Goal: Task Accomplishment & Management: Manage account settings

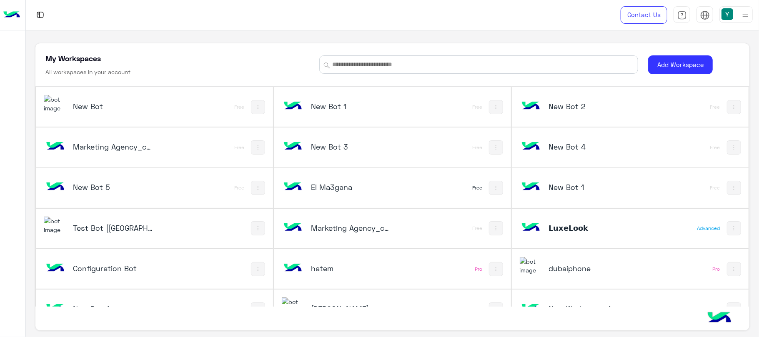
click at [100, 233] on h5 "Test Bot [[GEOGRAPHIC_DATA]]" at bounding box center [113, 228] width 80 height 10
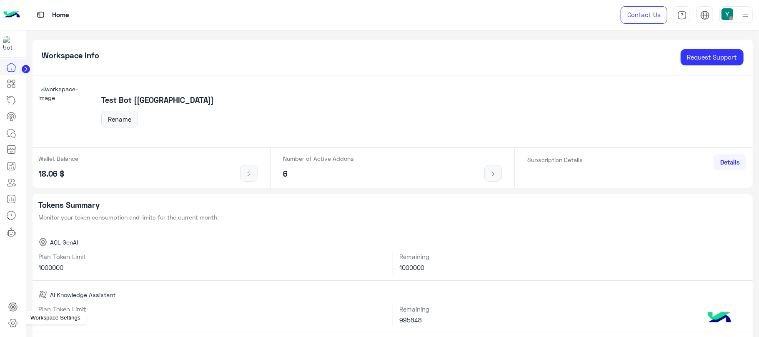
click at [15, 321] on icon at bounding box center [13, 324] width 8 height 8
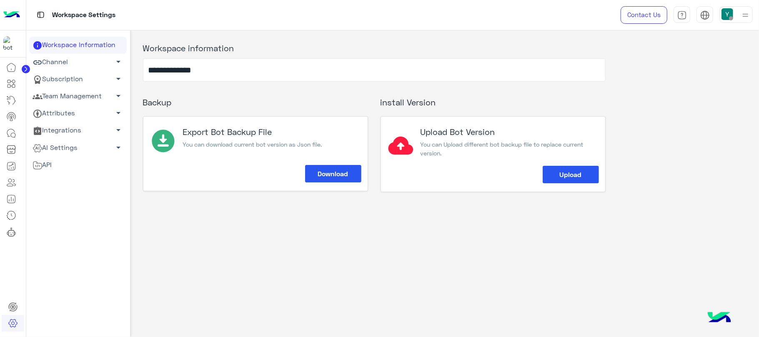
click at [55, 83] on link "Subscription arrow_drop_down" at bounding box center [77, 79] width 97 height 17
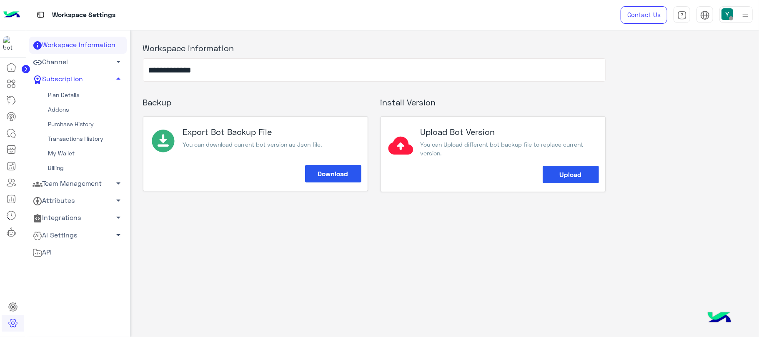
click at [67, 126] on link "Purchase History" at bounding box center [77, 124] width 97 height 15
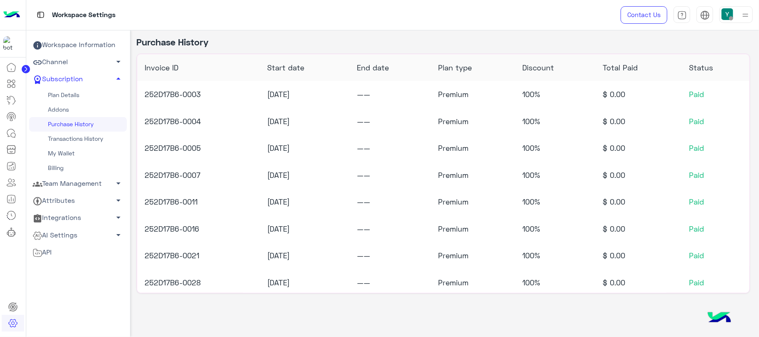
click at [69, 139] on link "Transactions History" at bounding box center [77, 139] width 97 height 15
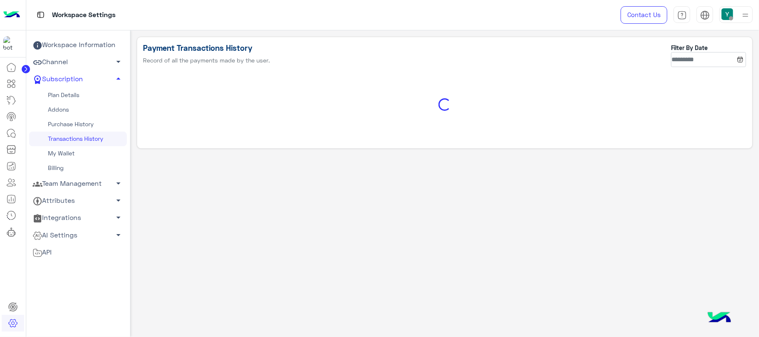
click at [69, 139] on link "Transactions History" at bounding box center [77, 139] width 97 height 15
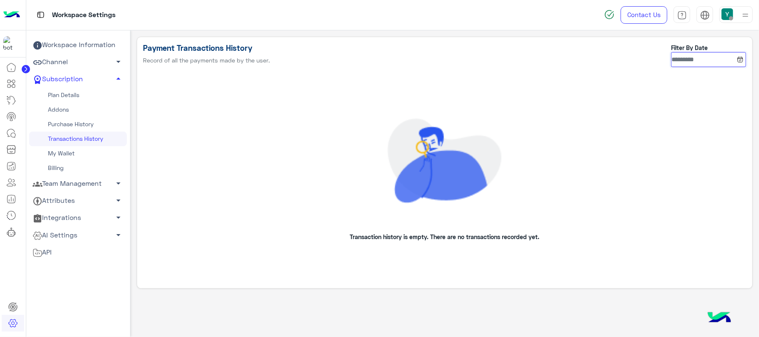
click at [694, 55] on input at bounding box center [708, 59] width 75 height 15
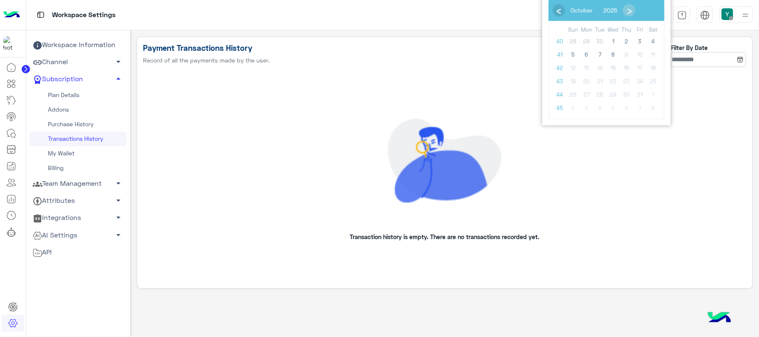
click at [557, 6] on span "‹" at bounding box center [558, 10] width 12 height 12
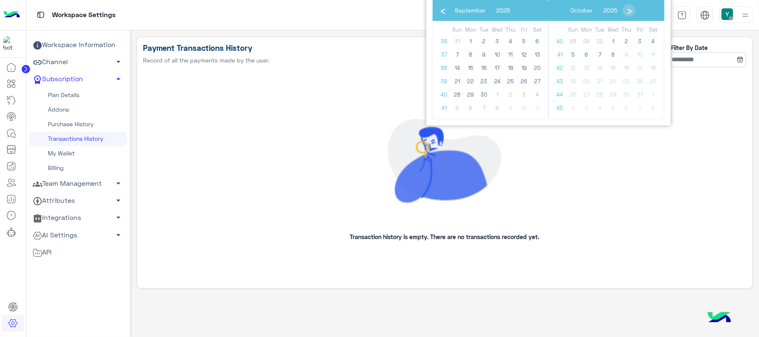
click at [557, 6] on bs-datepicker-navigation-view "‹ ​ October ​ 2025 ​ ›" at bounding box center [593, 8] width 82 height 7
click at [469, 42] on span "1" at bounding box center [470, 41] width 13 height 13
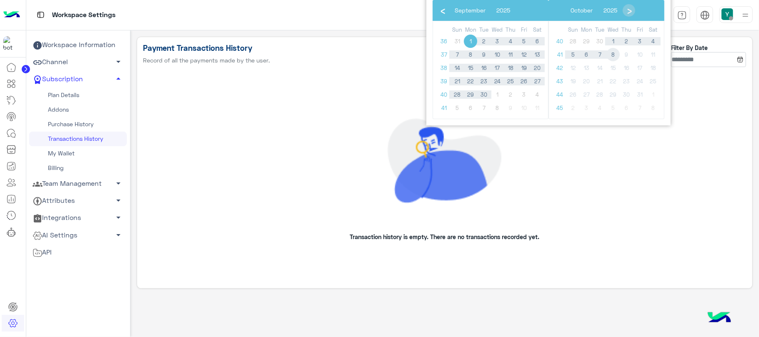
click at [615, 50] on span "8" at bounding box center [612, 54] width 13 height 13
type input "**********"
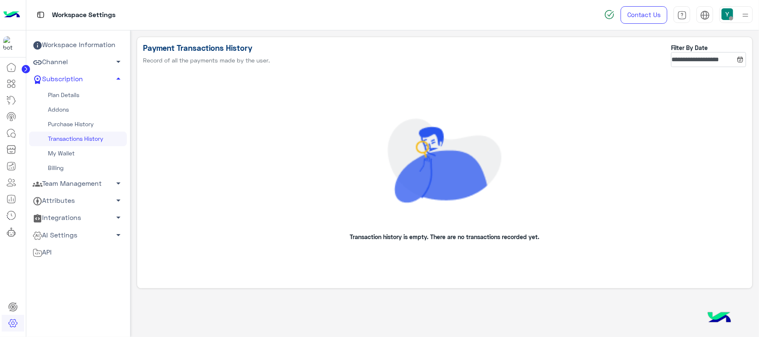
click at [72, 89] on link "Plan Details" at bounding box center [77, 95] width 97 height 15
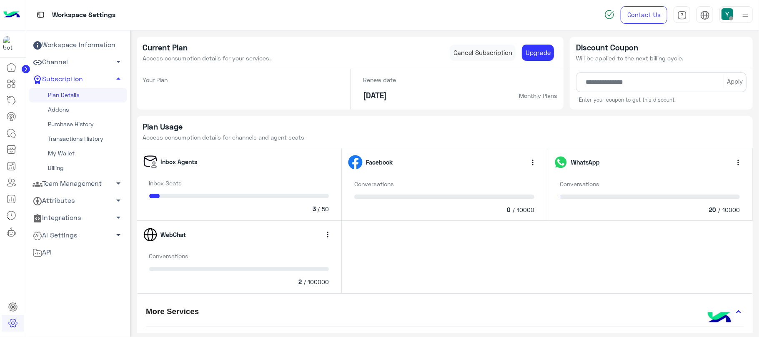
click at [624, 137] on div "Plan Usage Access consumption details for channels and agent seats" at bounding box center [445, 132] width 616 height 33
click at [458, 134] on div "Plan Usage Access consumption details for channels and agent seats" at bounding box center [445, 132] width 616 height 33
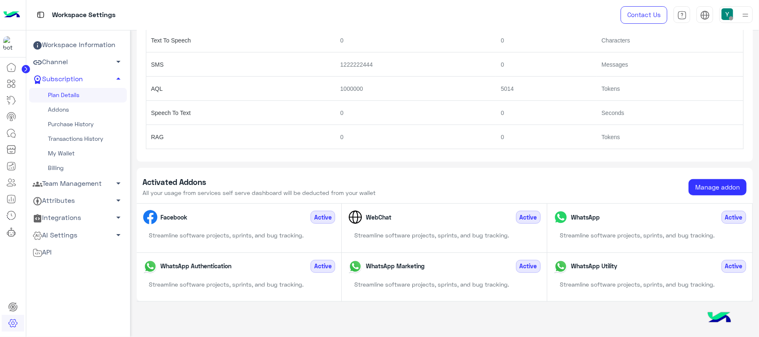
click at [12, 9] on img at bounding box center [11, 14] width 17 height 17
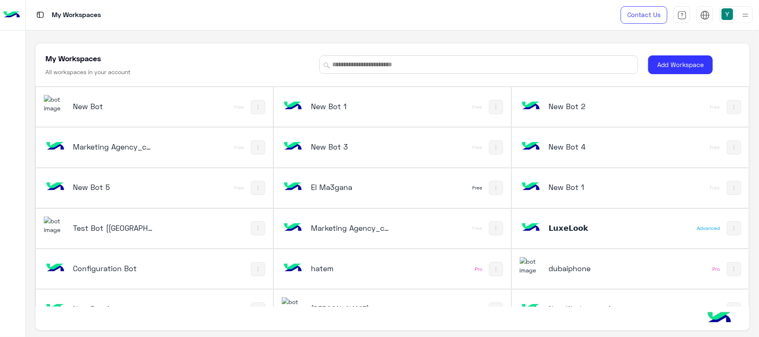
click at [565, 237] on div "𝗟𝘂𝘅𝗲𝗟𝗼𝗼𝗸" at bounding box center [586, 229] width 133 height 24
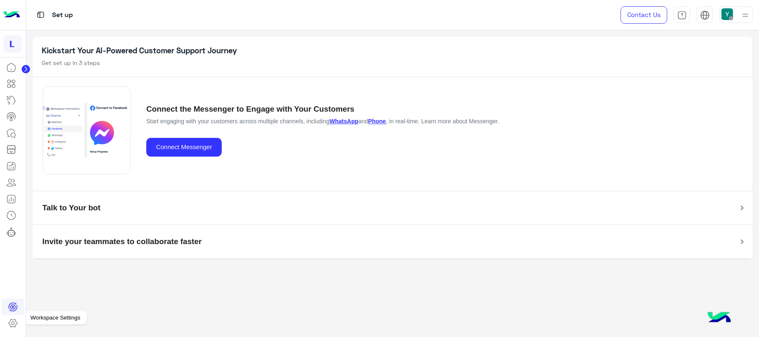
click at [15, 317] on link at bounding box center [13, 323] width 22 height 17
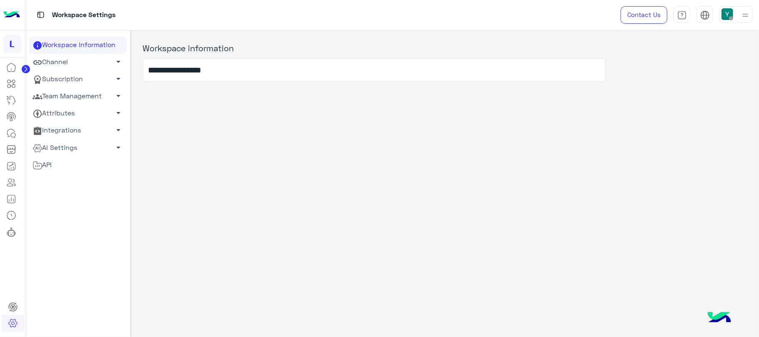
click at [72, 80] on link "Subscription arrow_drop_down" at bounding box center [77, 79] width 97 height 17
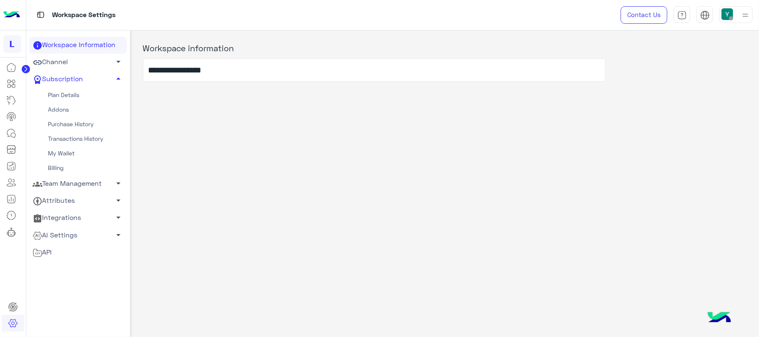
click at [72, 93] on link "Plan Details" at bounding box center [77, 95] width 97 height 15
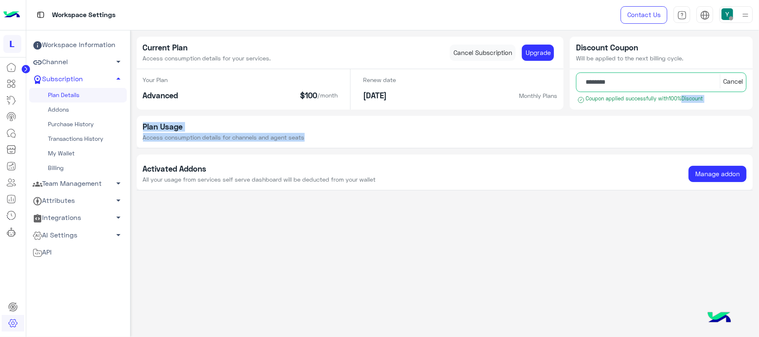
drag, startPoint x: 758, startPoint y: 104, endPoint x: 758, endPoint y: 146, distance: 41.7
click at [758, 145] on app-payment-method "Current Plan Access consumption details for your services. Cancel Subscription …" at bounding box center [444, 120] width 629 height 167
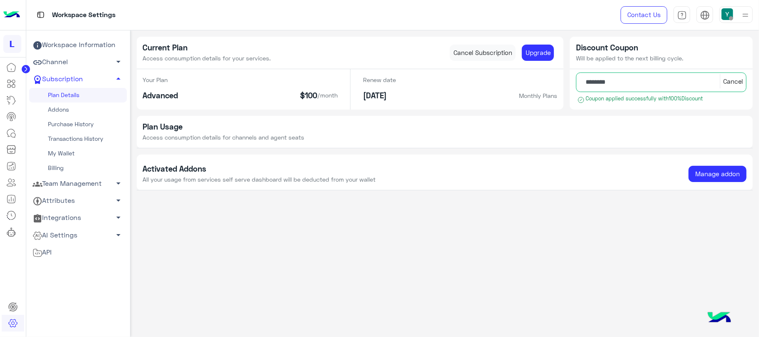
click at [424, 294] on div "Current Plan Access consumption details for your services. Cancel Subscription …" at bounding box center [444, 181] width 629 height 303
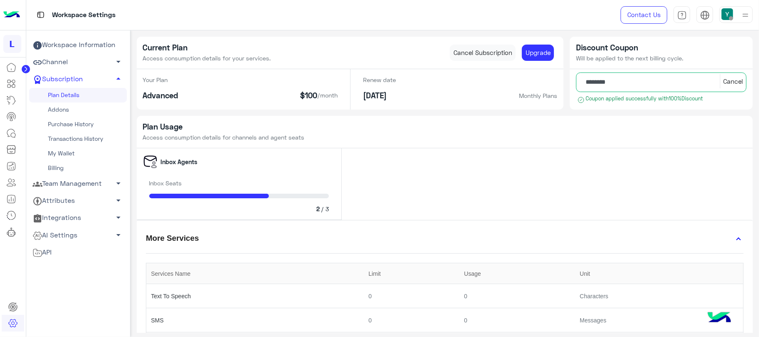
drag, startPoint x: 744, startPoint y: 2, endPoint x: 62, endPoint y: 329, distance: 756.3
click at [62, 329] on div "Workspace Information Channel arrow_drop_down Subscription arrow_drop_up Plan D…" at bounding box center [77, 205] width 97 height 337
drag, startPoint x: 62, startPoint y: 329, endPoint x: 119, endPoint y: 181, distance: 158.7
click at [101, 228] on div "Workspace Information Channel arrow_drop_down Subscription arrow_drop_up Plan D…" at bounding box center [77, 205] width 97 height 337
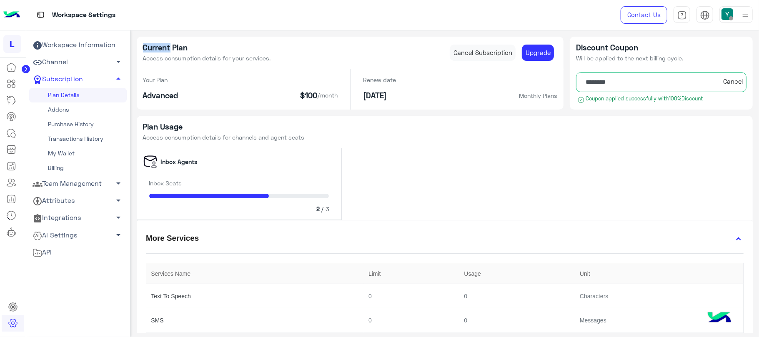
click at [67, 112] on link "Addons" at bounding box center [77, 109] width 97 height 15
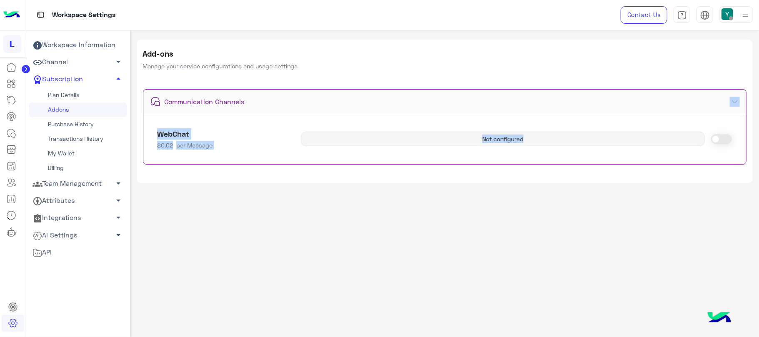
drag, startPoint x: 758, startPoint y: 107, endPoint x: 758, endPoint y: 142, distance: 35.0
click at [758, 142] on div "Add-ons Manage your service configurations and usage settings Communication Cha…" at bounding box center [444, 181] width 629 height 303
click at [397, 247] on div "Add-ons Manage your service configurations and usage settings Communication Cha…" at bounding box center [444, 181] width 629 height 303
click at [82, 93] on link "Plan Details" at bounding box center [77, 95] width 97 height 15
